Goal: Find specific page/section: Find specific page/section

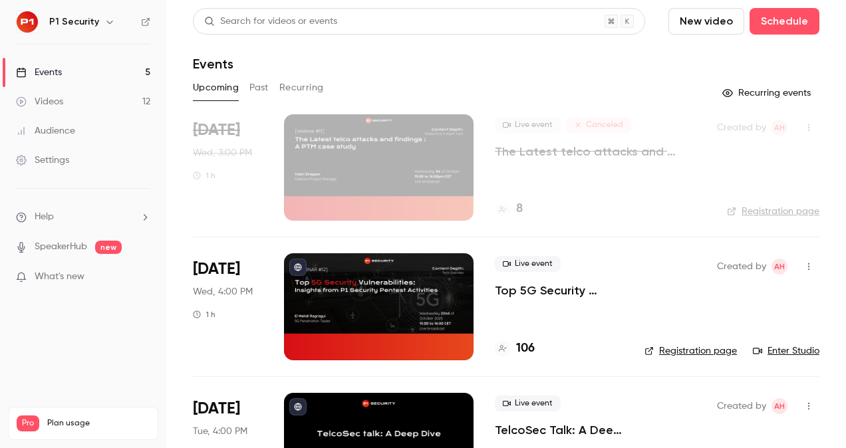
click at [541, 293] on p "Top 5G Security Vulnerabilities: Insights from P1 Security Pentest Activities" at bounding box center [559, 291] width 128 height 16
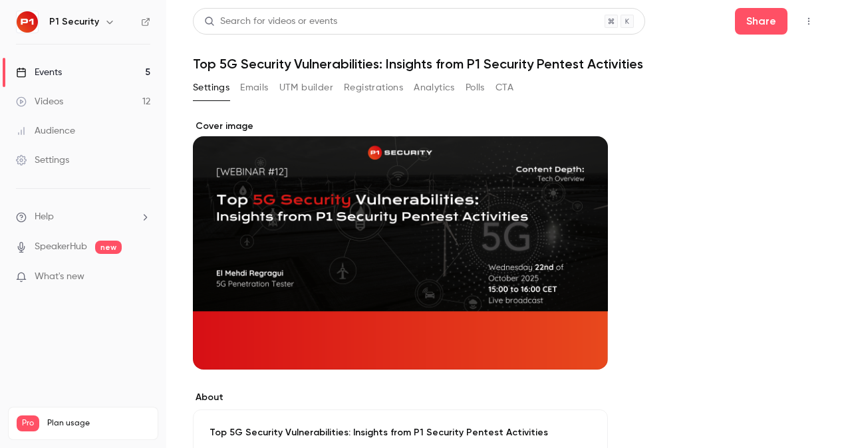
click at [379, 86] on button "Registrations" at bounding box center [373, 87] width 59 height 21
